Goal: Check status: Check status

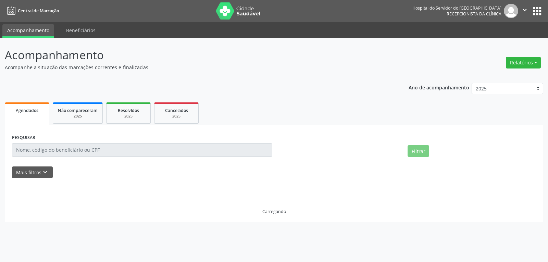
select select "7"
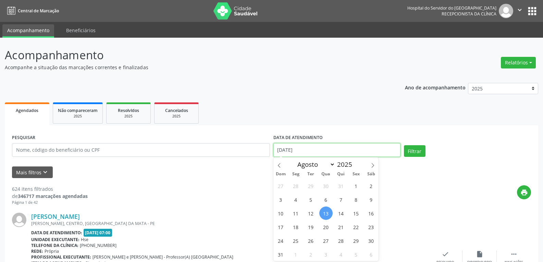
drag, startPoint x: 313, startPoint y: 151, endPoint x: 256, endPoint y: 151, distance: 56.5
click at [256, 151] on div "PESQUISAR DATA DE ATENDIMENTO [DATE] Filtrar" at bounding box center [271, 147] width 522 height 29
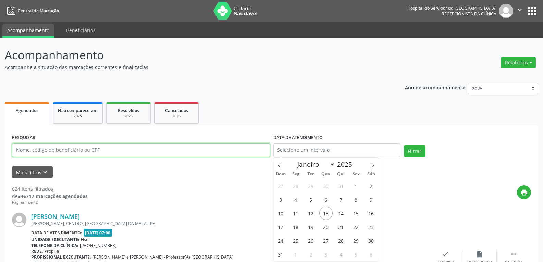
click at [121, 151] on input "text" at bounding box center [141, 150] width 258 height 14
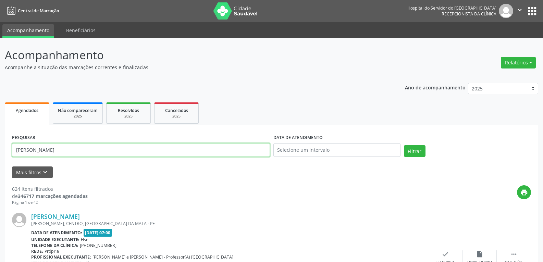
click at [404, 145] on button "Filtrar" at bounding box center [415, 151] width 22 height 12
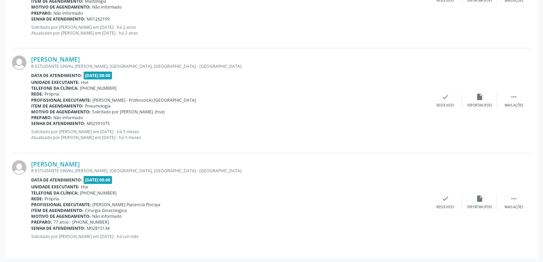
scroll to position [1205, 0]
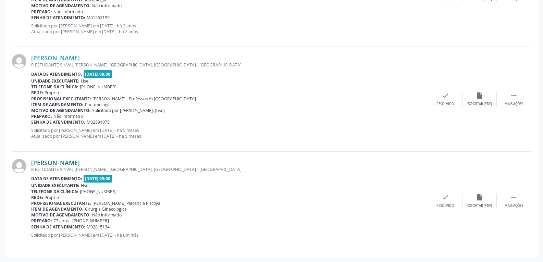
click at [62, 160] on link "[PERSON_NAME]" at bounding box center [55, 163] width 49 height 8
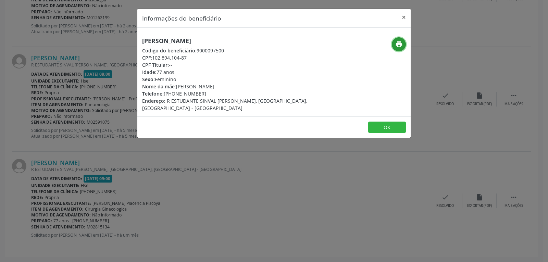
click at [399, 42] on icon "print" at bounding box center [399, 44] width 8 height 8
drag, startPoint x: 155, startPoint y: 58, endPoint x: 193, endPoint y: 61, distance: 38.5
click at [200, 60] on div "CPF: 102.894.104-87" at bounding box center [228, 57] width 173 height 7
drag, startPoint x: 153, startPoint y: 57, endPoint x: 210, endPoint y: 57, distance: 56.2
click at [210, 57] on div "CPF: 102.894.104-87" at bounding box center [228, 57] width 173 height 7
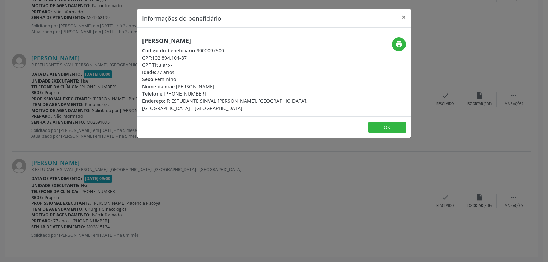
copy div "102.894.104-87"
drag, startPoint x: 174, startPoint y: 93, endPoint x: 202, endPoint y: 92, distance: 28.1
click at [202, 92] on div "Telefone: [PHONE_NUMBER]" at bounding box center [228, 93] width 173 height 7
copy div "98363-5228"
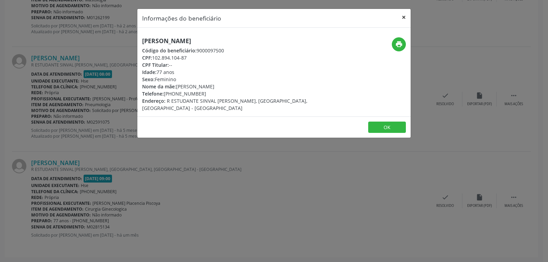
click at [405, 16] on button "×" at bounding box center [404, 17] width 14 height 17
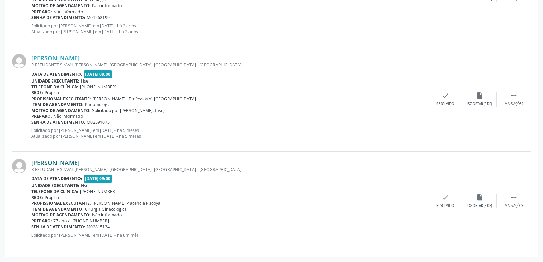
click at [80, 160] on link "[PERSON_NAME]" at bounding box center [55, 163] width 49 height 8
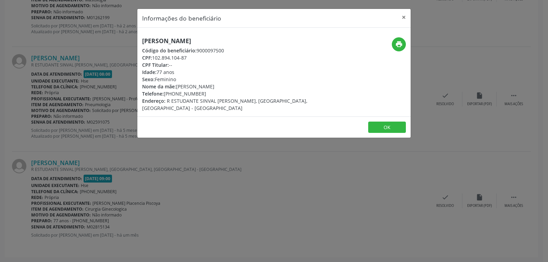
drag, startPoint x: 153, startPoint y: 56, endPoint x: 219, endPoint y: 56, distance: 65.8
click at [219, 56] on div "CPF: 102.894.104-87" at bounding box center [228, 57] width 173 height 7
copy div "102.894.104-87"
click at [404, 15] on button "×" at bounding box center [404, 17] width 14 height 17
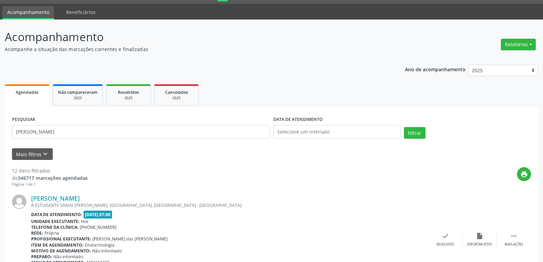
scroll to position [0, 0]
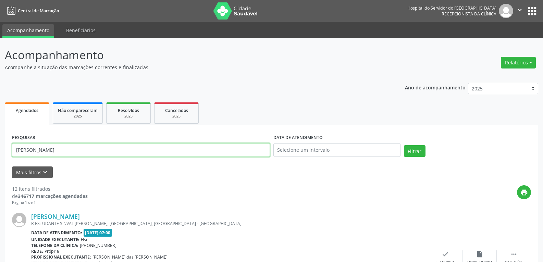
drag, startPoint x: 101, startPoint y: 149, endPoint x: 0, endPoint y: 144, distance: 100.9
type input "[PERSON_NAME]"
click at [404, 145] on button "Filtrar" at bounding box center [415, 151] width 22 height 12
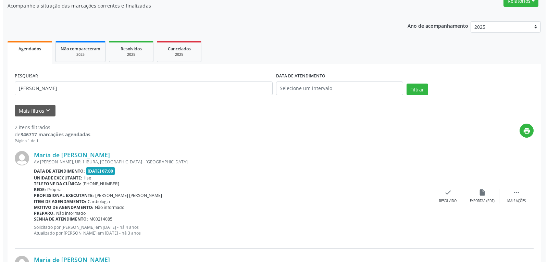
scroll to position [159, 0]
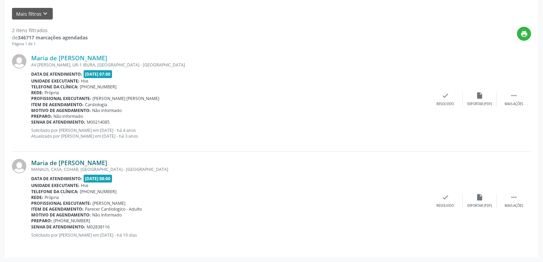
click at [70, 162] on link "Maria de [PERSON_NAME]" at bounding box center [69, 163] width 76 height 8
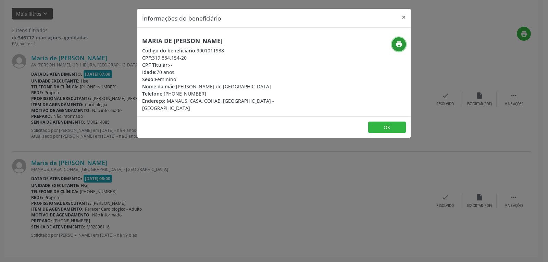
click at [396, 46] on icon "print" at bounding box center [399, 44] width 8 height 8
drag, startPoint x: 153, startPoint y: 58, endPoint x: 199, endPoint y: 58, distance: 46.6
click at [199, 58] on div "CPF: 319.884.154-20" at bounding box center [228, 57] width 173 height 7
copy div "319.884.154-20"
drag, startPoint x: 175, startPoint y: 94, endPoint x: 206, endPoint y: 91, distance: 30.2
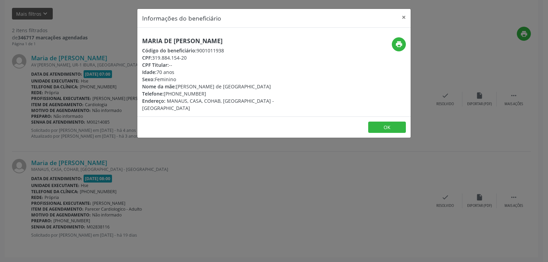
click at [206, 91] on div "Telefone: [PHONE_NUMBER]" at bounding box center [228, 93] width 173 height 7
copy div "99987-1629"
drag, startPoint x: 143, startPoint y: 39, endPoint x: 295, endPoint y: 39, distance: 152.1
click at [295, 39] on div "Maria de [PERSON_NAME] Código do beneficiário: 9001011938 CPF: 319.884.154-20 C…" at bounding box center [228, 74] width 182 height 74
copy h5 "Maria de [PERSON_NAME]"
